Goal: Information Seeking & Learning: Learn about a topic

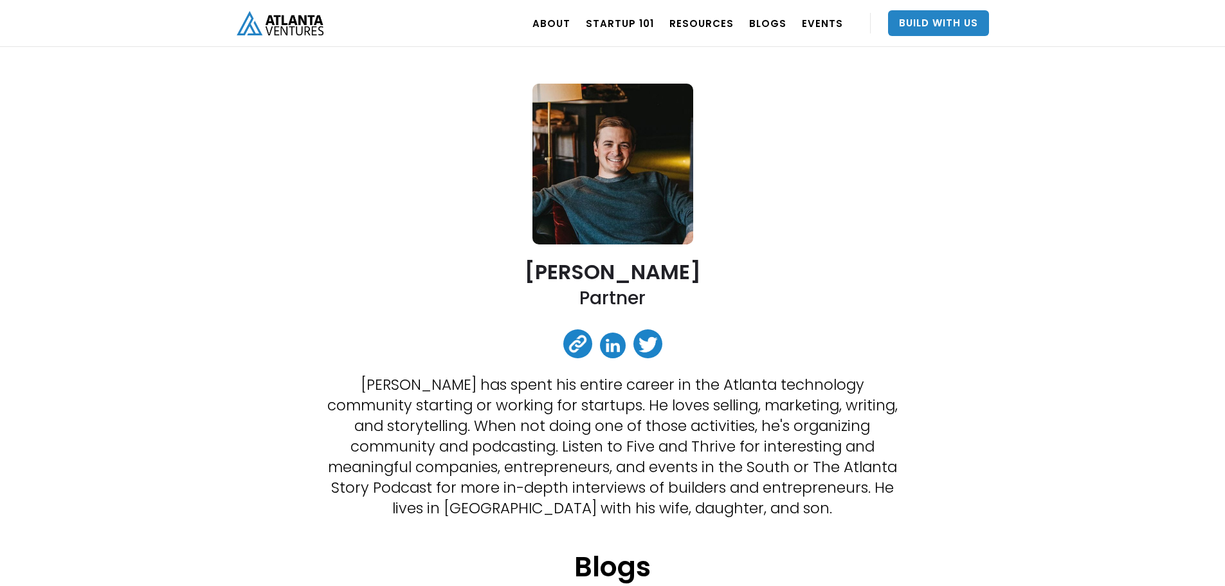
scroll to position [193, 0]
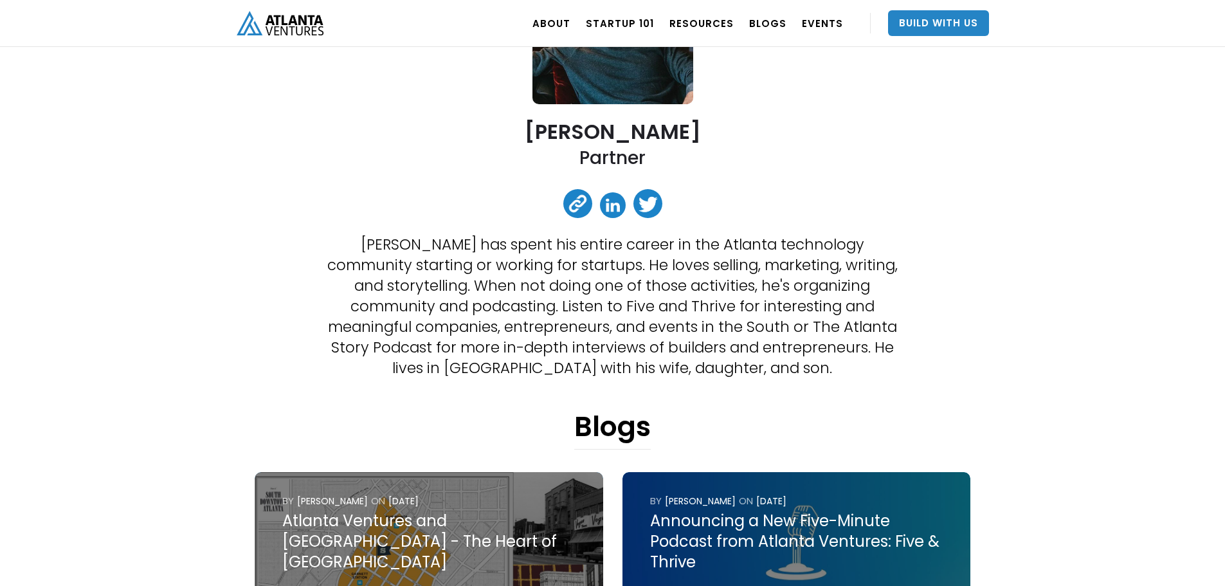
click at [613, 206] on link at bounding box center [613, 205] width 26 height 26
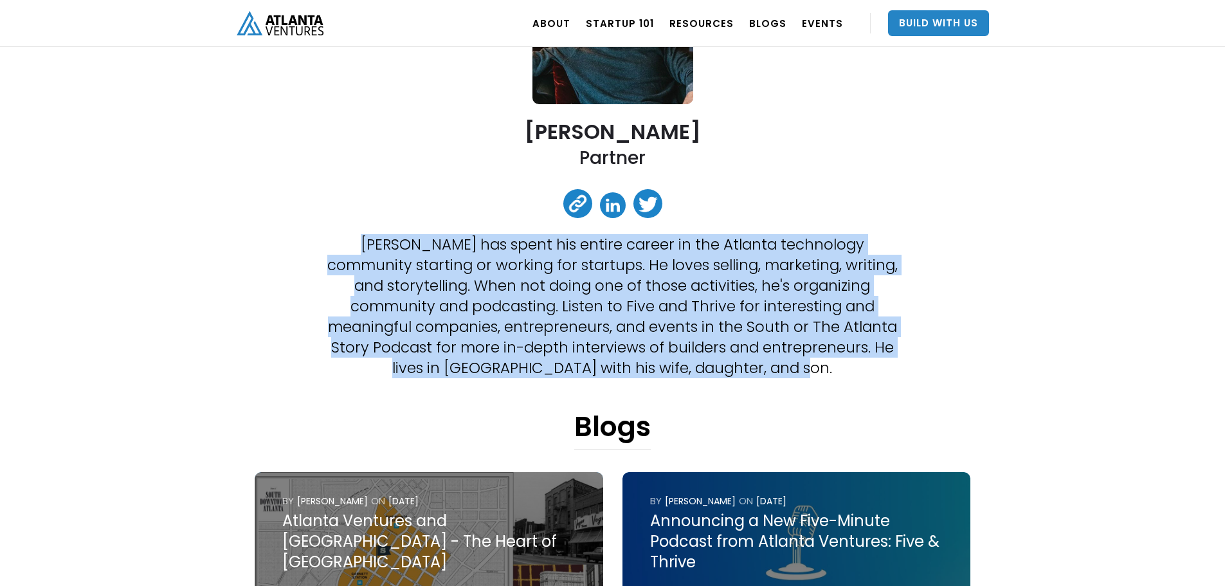
drag, startPoint x: 809, startPoint y: 373, endPoint x: 301, endPoint y: 235, distance: 525.9
click at [301, 235] on div "[PERSON_NAME] Partner [PERSON_NAME] has spent his entire career in the Atlanta …" at bounding box center [613, 571] width 752 height 1408
copy p "[PERSON_NAME] has spent his entire career in the Atlanta technology community s…"
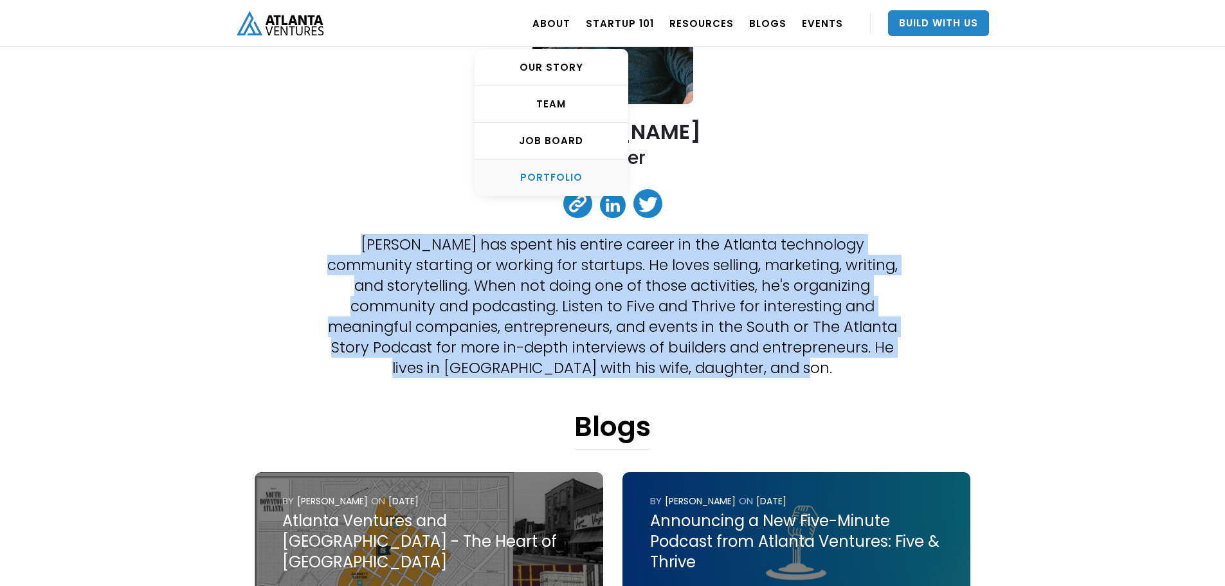
click at [570, 166] on link "PORTFOLIO" at bounding box center [550, 177] width 153 height 36
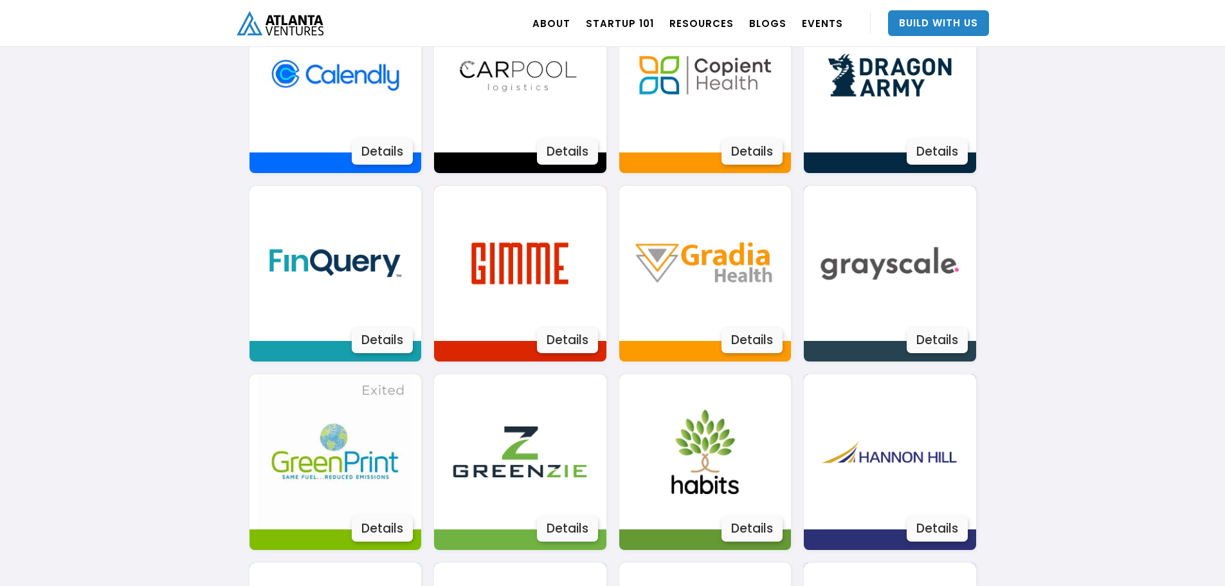
scroll to position [1173, 0]
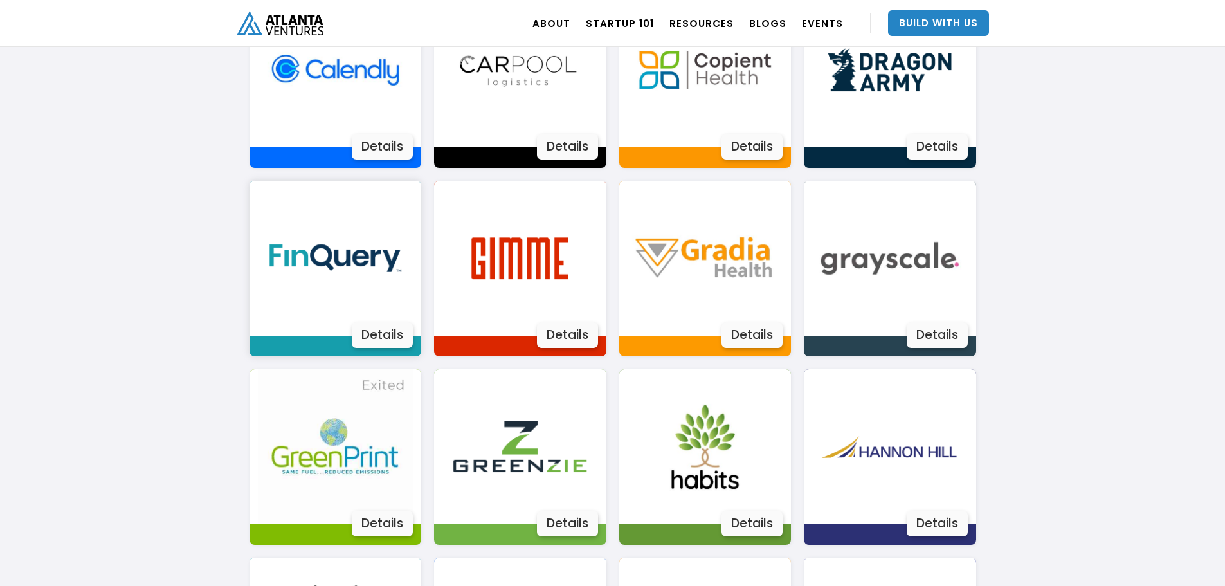
click at [400, 335] on div "Details" at bounding box center [382, 335] width 61 height 26
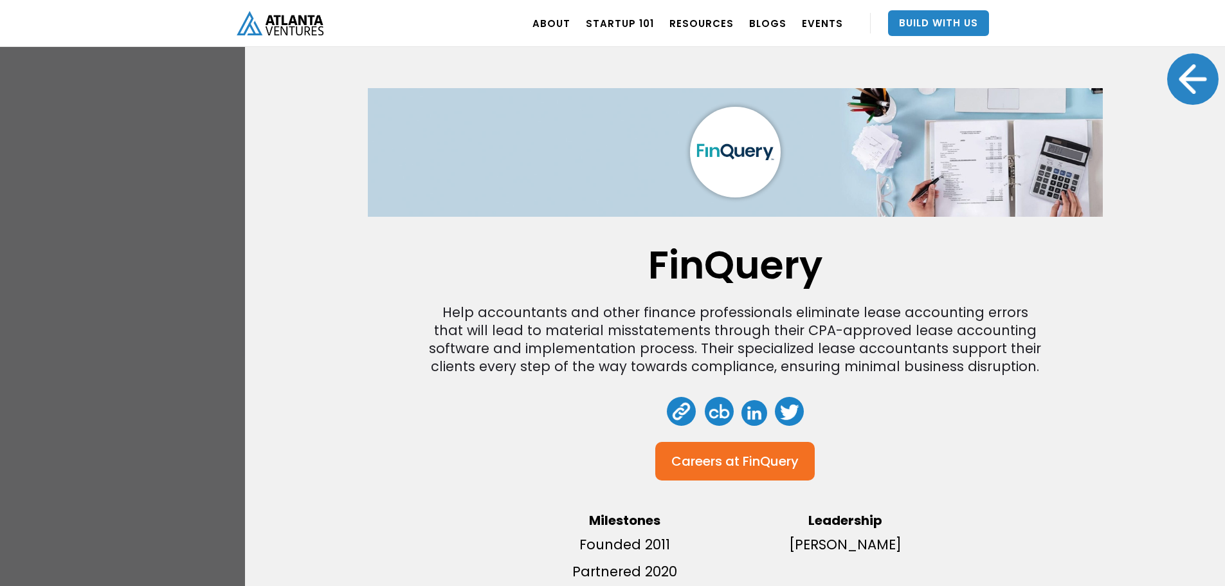
click at [159, 315] on div "FinQuery Help accountants and other finance professionals eliminate lease accou…" at bounding box center [612, 293] width 1225 height 586
click at [1180, 83] on div at bounding box center [1192, 78] width 51 height 51
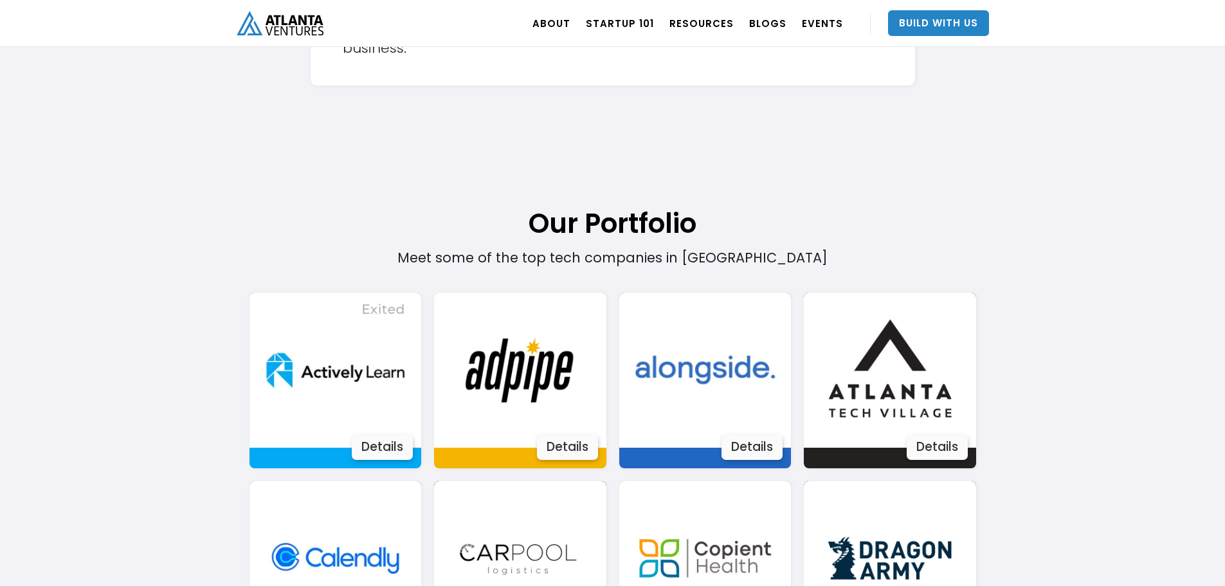
scroll to position [658, 0]
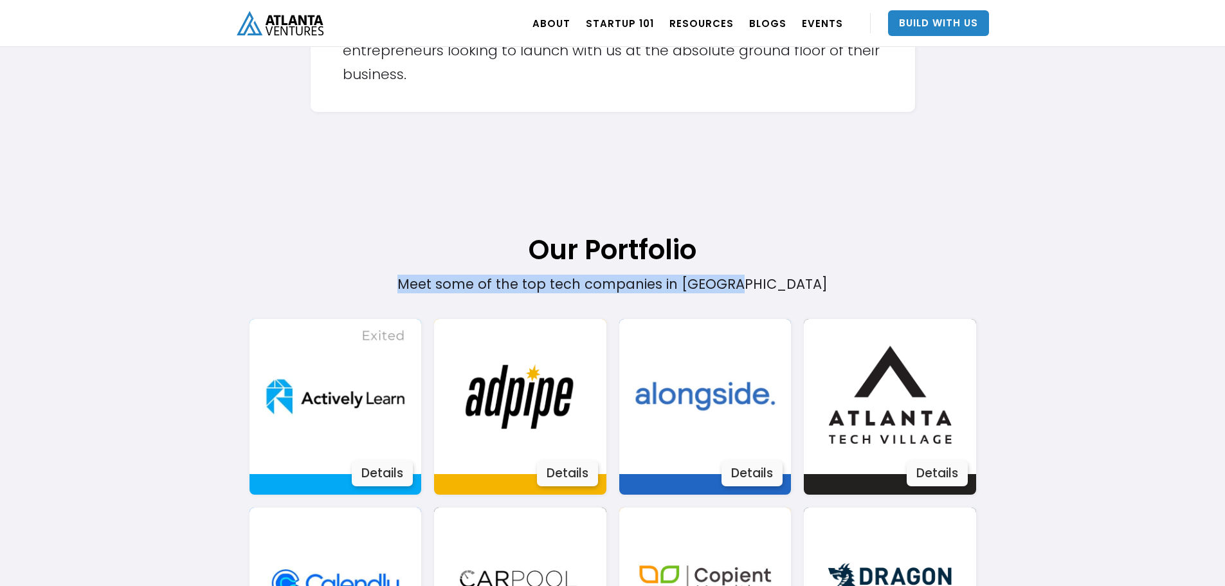
drag, startPoint x: 433, startPoint y: 279, endPoint x: 783, endPoint y: 284, distance: 350.4
click at [783, 284] on div "Meet some of the top tech companies in Atlanta" at bounding box center [612, 210] width 581 height 165
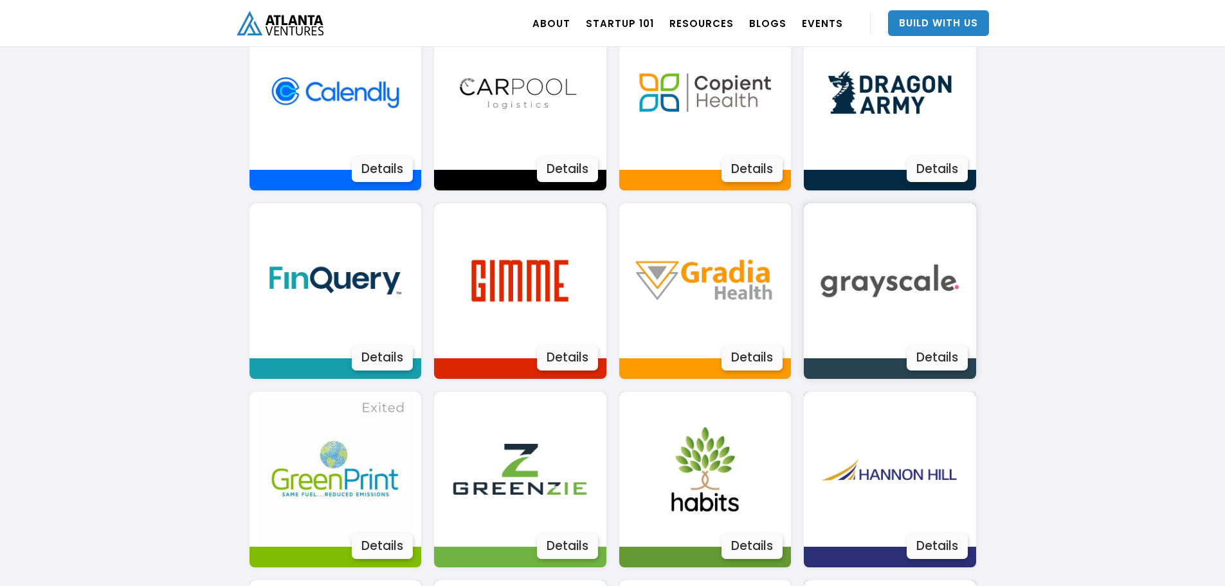
scroll to position [1173, 0]
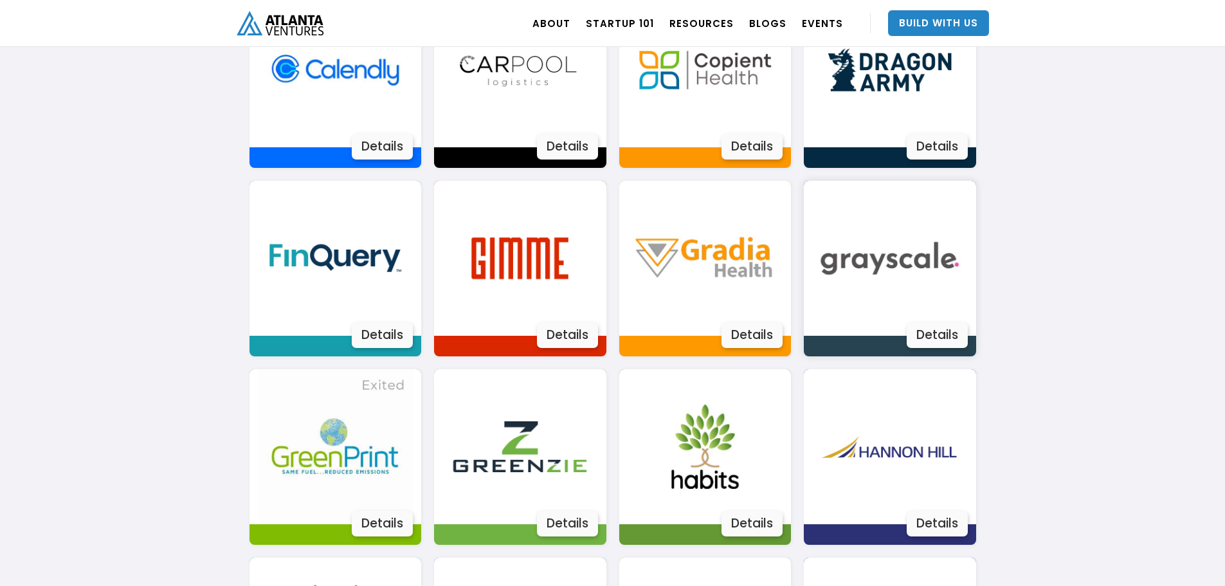
click at [924, 289] on img at bounding box center [889, 258] width 155 height 155
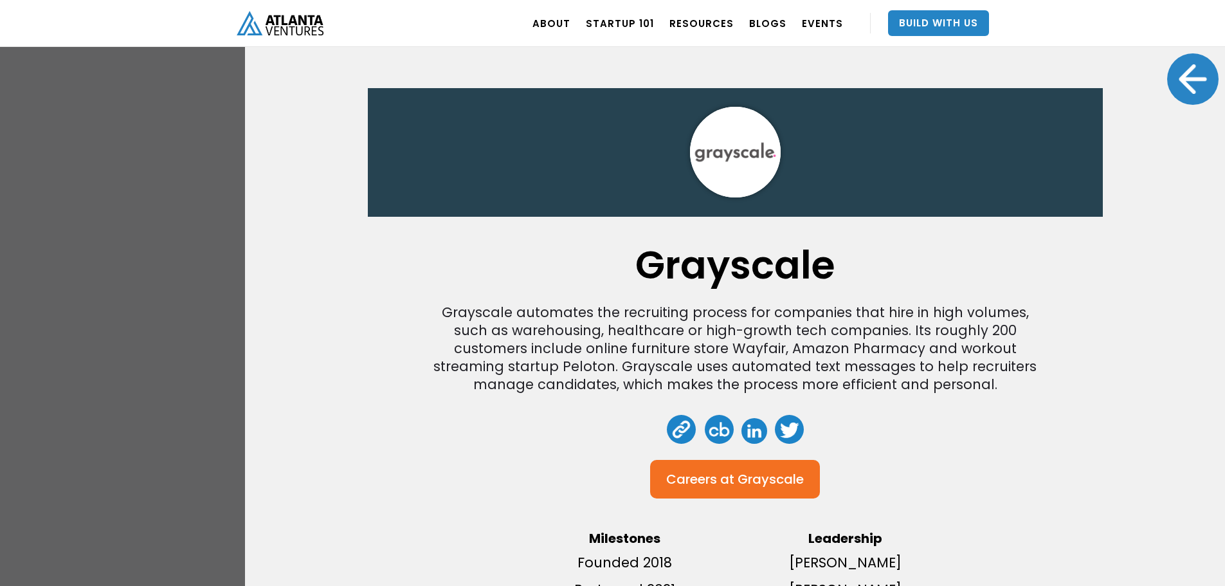
click at [1187, 87] on div at bounding box center [1192, 78] width 51 height 51
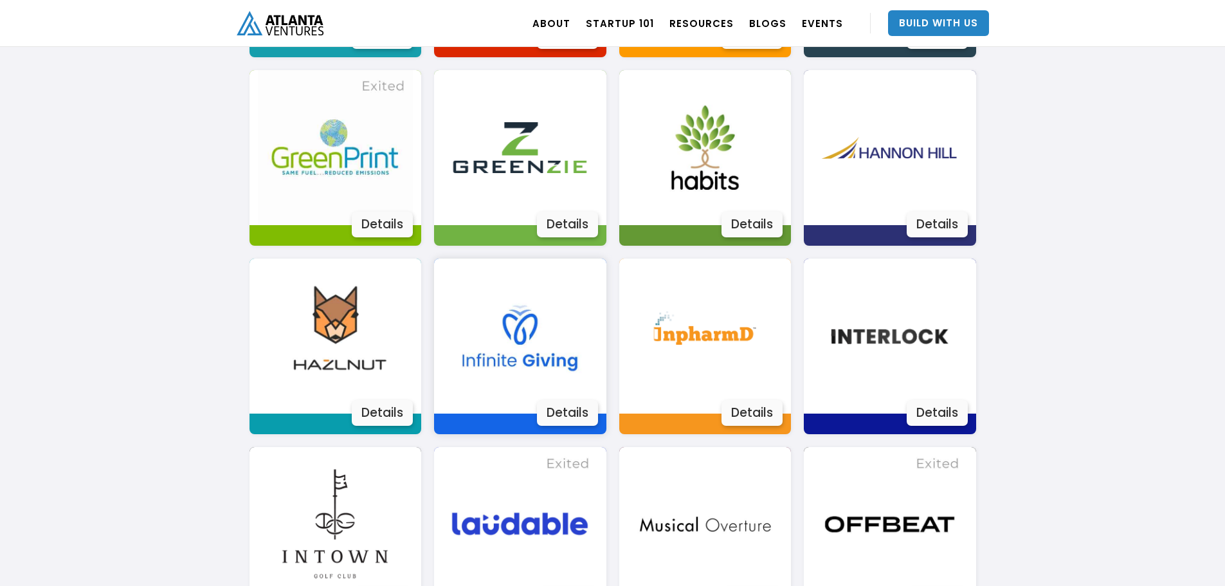
scroll to position [1494, 0]
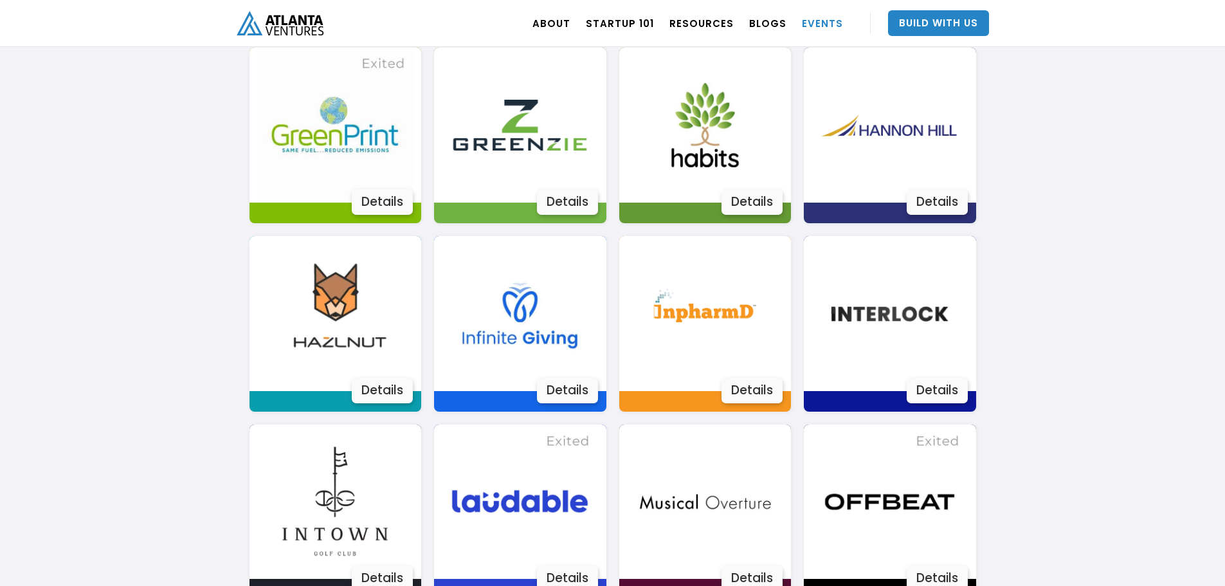
drag, startPoint x: 1102, startPoint y: 125, endPoint x: 843, endPoint y: 7, distance: 284.8
